Goal: Find specific fact: Find specific fact

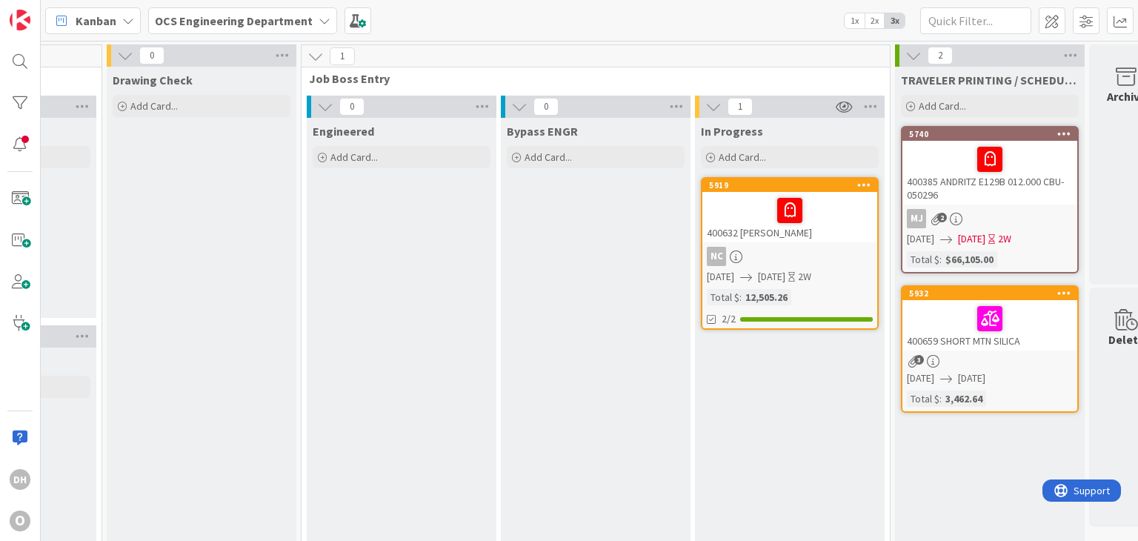
scroll to position [0, 1568]
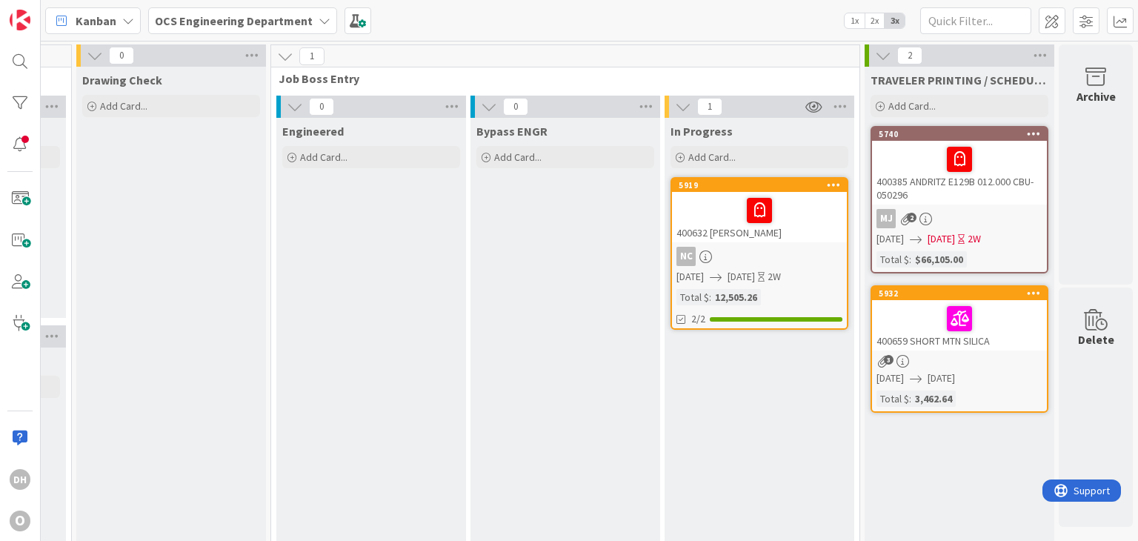
click at [988, 337] on div "400659 SHORT MTN SILICA" at bounding box center [959, 325] width 175 height 50
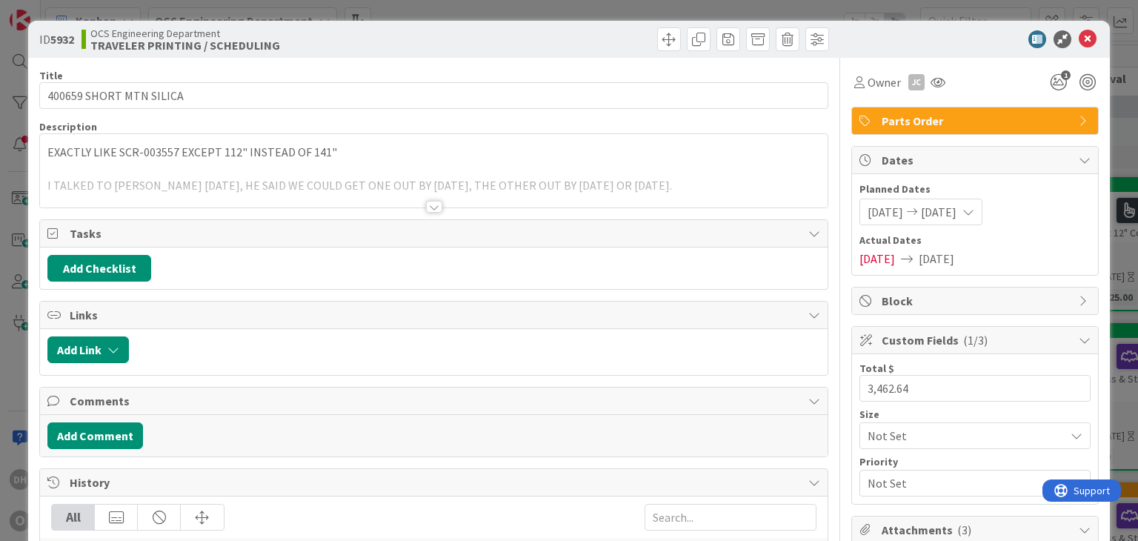
click at [436, 213] on div "Title 23 / 128 400659 SHORT MTN SILICA Description EXACTLY LIKE SCR-003557 EXCE…" at bounding box center [433, 550] width 788 height 985
click at [431, 212] on div at bounding box center [434, 207] width 16 height 12
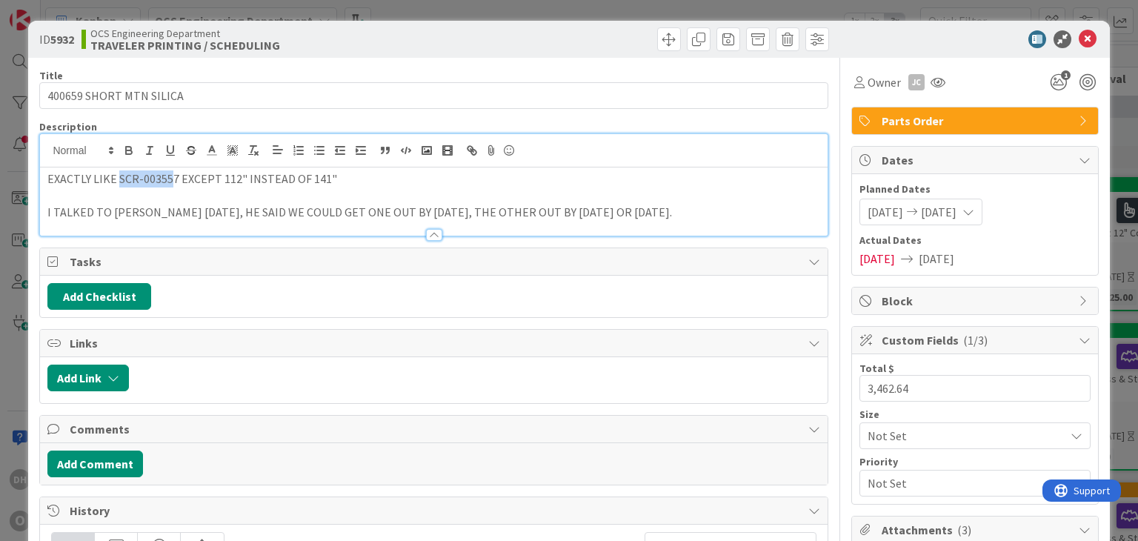
drag, startPoint x: 117, startPoint y: 183, endPoint x: 169, endPoint y: 179, distance: 52.0
click at [169, 179] on p "EXACTLY LIKE SCR-003557 EXCEPT 112" INSTEAD OF 141"" at bounding box center [433, 178] width 772 height 17
copy p "SCR-00355"
click at [176, 178] on p "EXACTLY LIKE SCR-003557 EXCEPT 112" INSTEAD OF 141"" at bounding box center [433, 178] width 772 height 17
drag, startPoint x: 173, startPoint y: 175, endPoint x: 118, endPoint y: 179, distance: 55.7
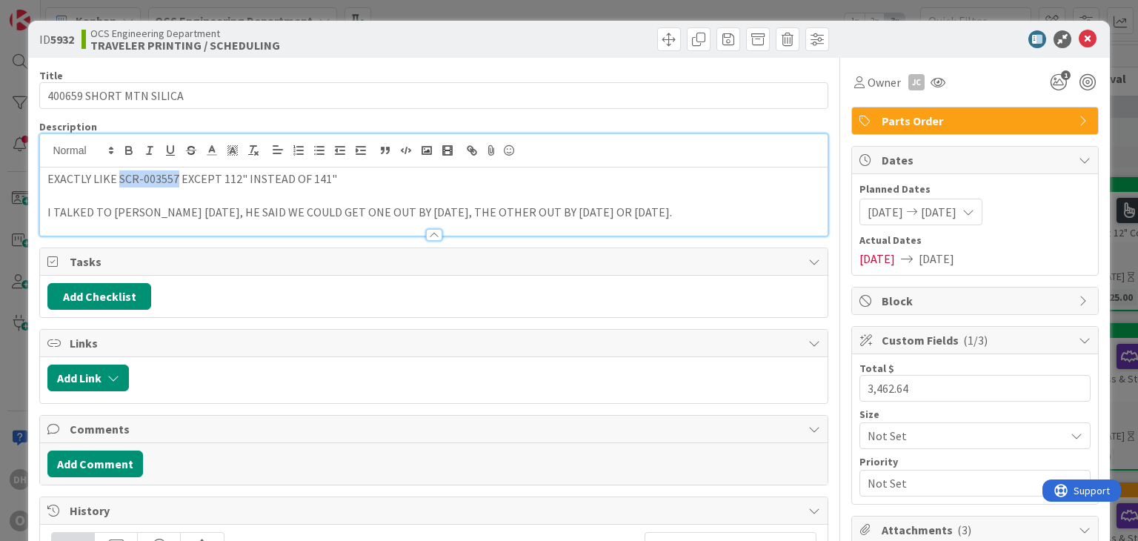
click at [118, 179] on p "EXACTLY LIKE SCR-003557 EXCEPT 112" INSTEAD OF 141"" at bounding box center [433, 178] width 772 height 17
copy p "SCR-003557"
